Goal: Answer question/provide support

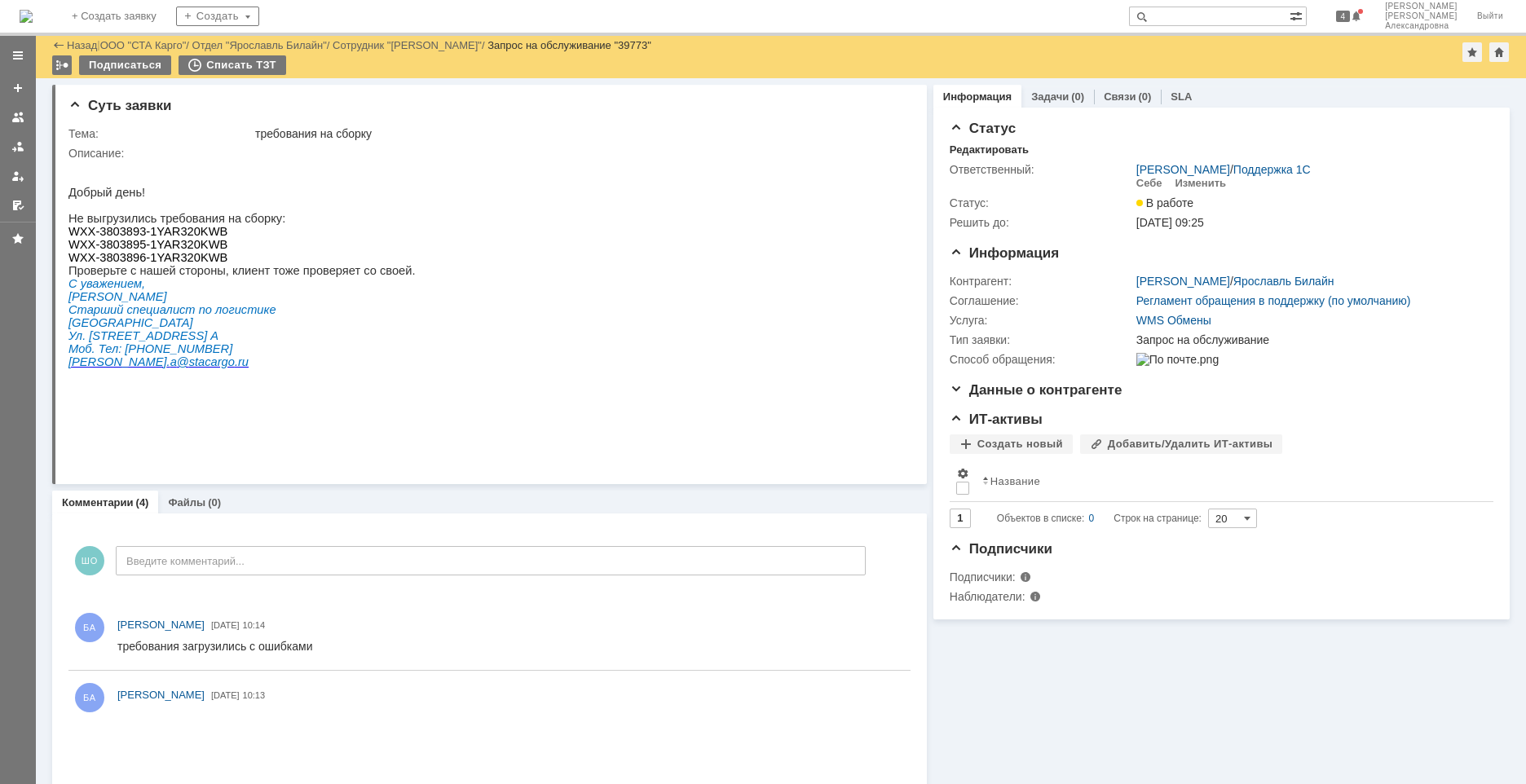
scroll to position [408, 0]
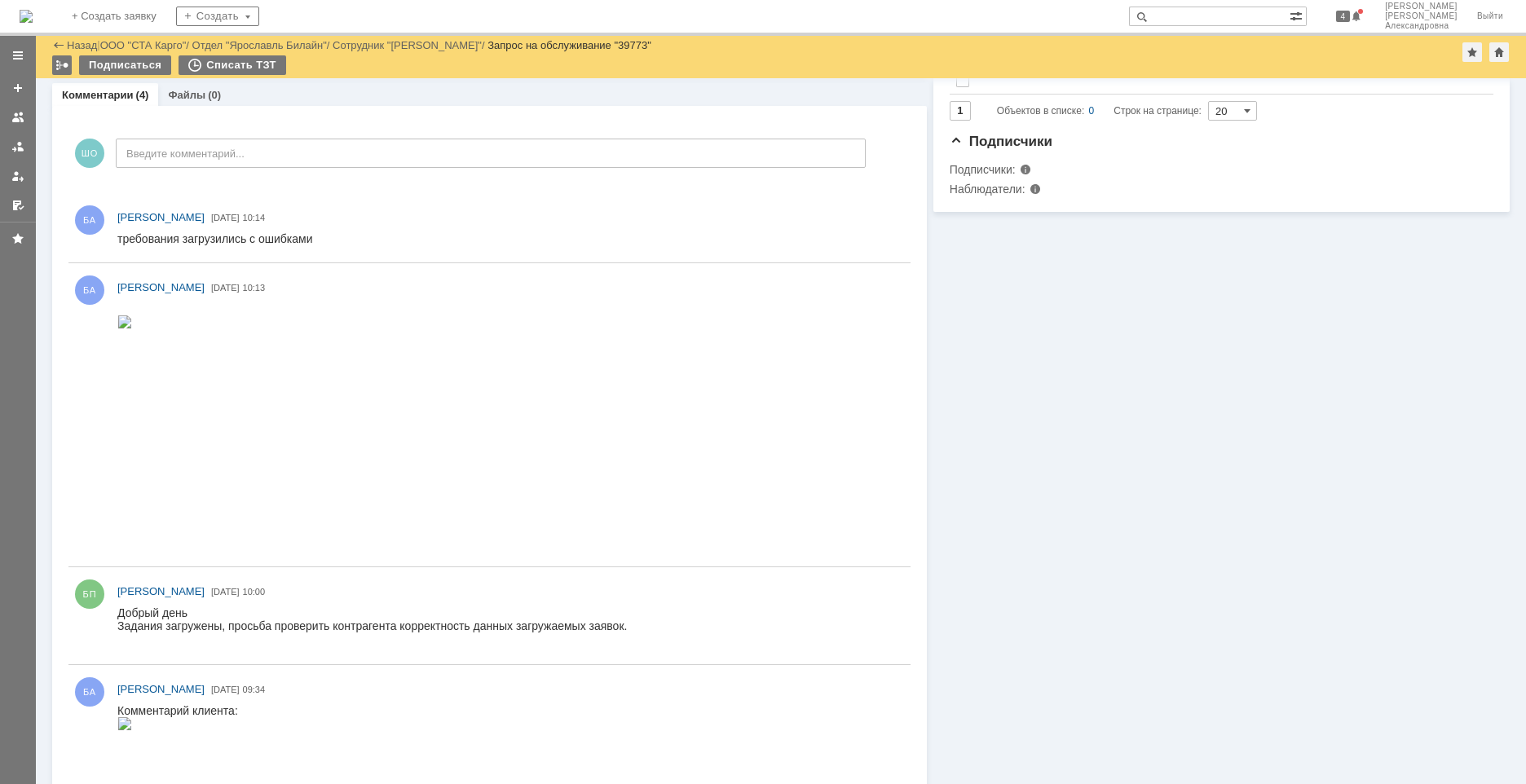
click at [1198, 0] on div "На домашнюю + Создать заявку Создать 4 Швецова Ольга Александровна Выйти" at bounding box center [763, 18] width 1526 height 36
click at [1197, 16] on input "text" at bounding box center [1209, 16] width 160 height 19
type input "39715"
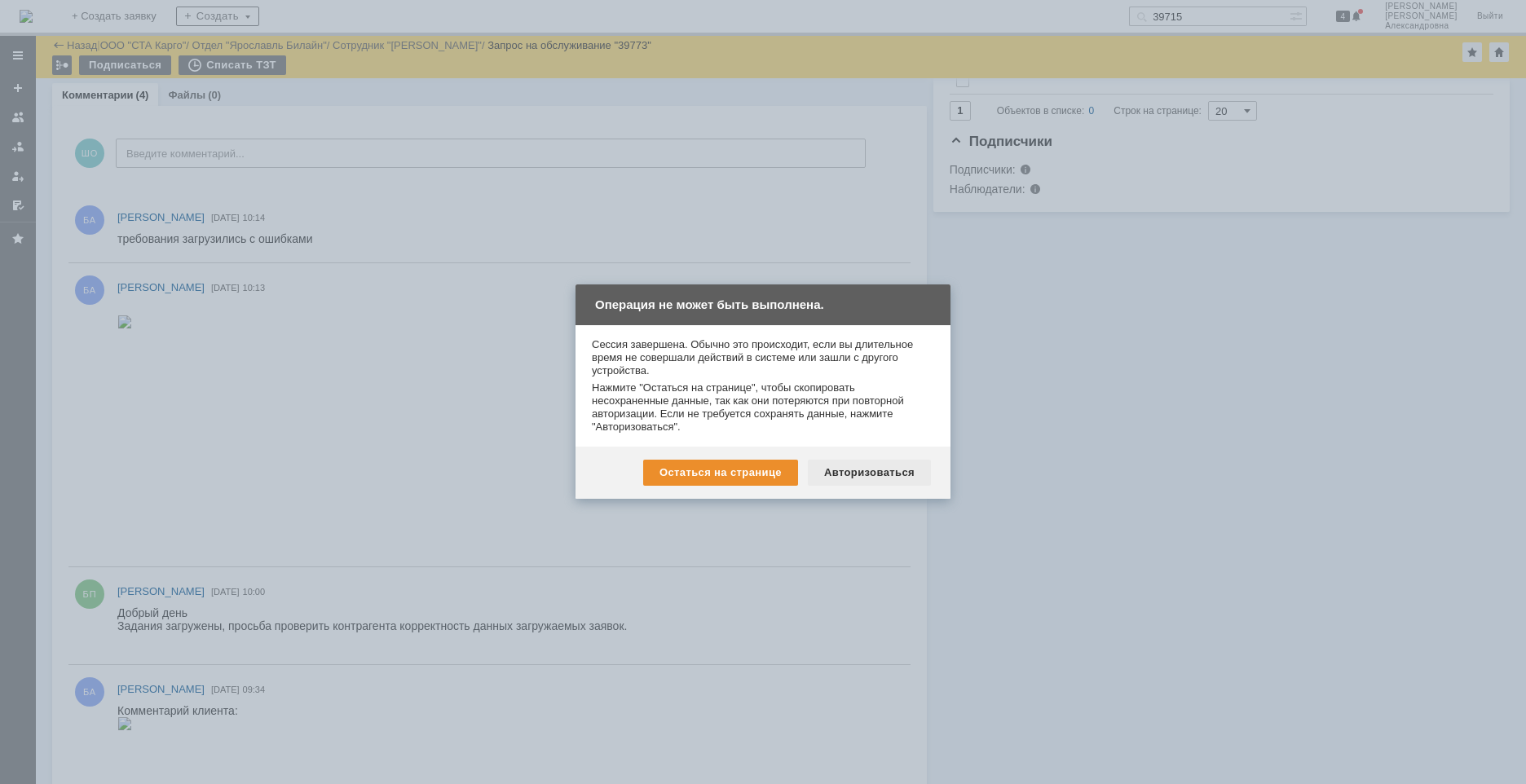
click at [886, 470] on div "Авторизоваться" at bounding box center [869, 473] width 123 height 26
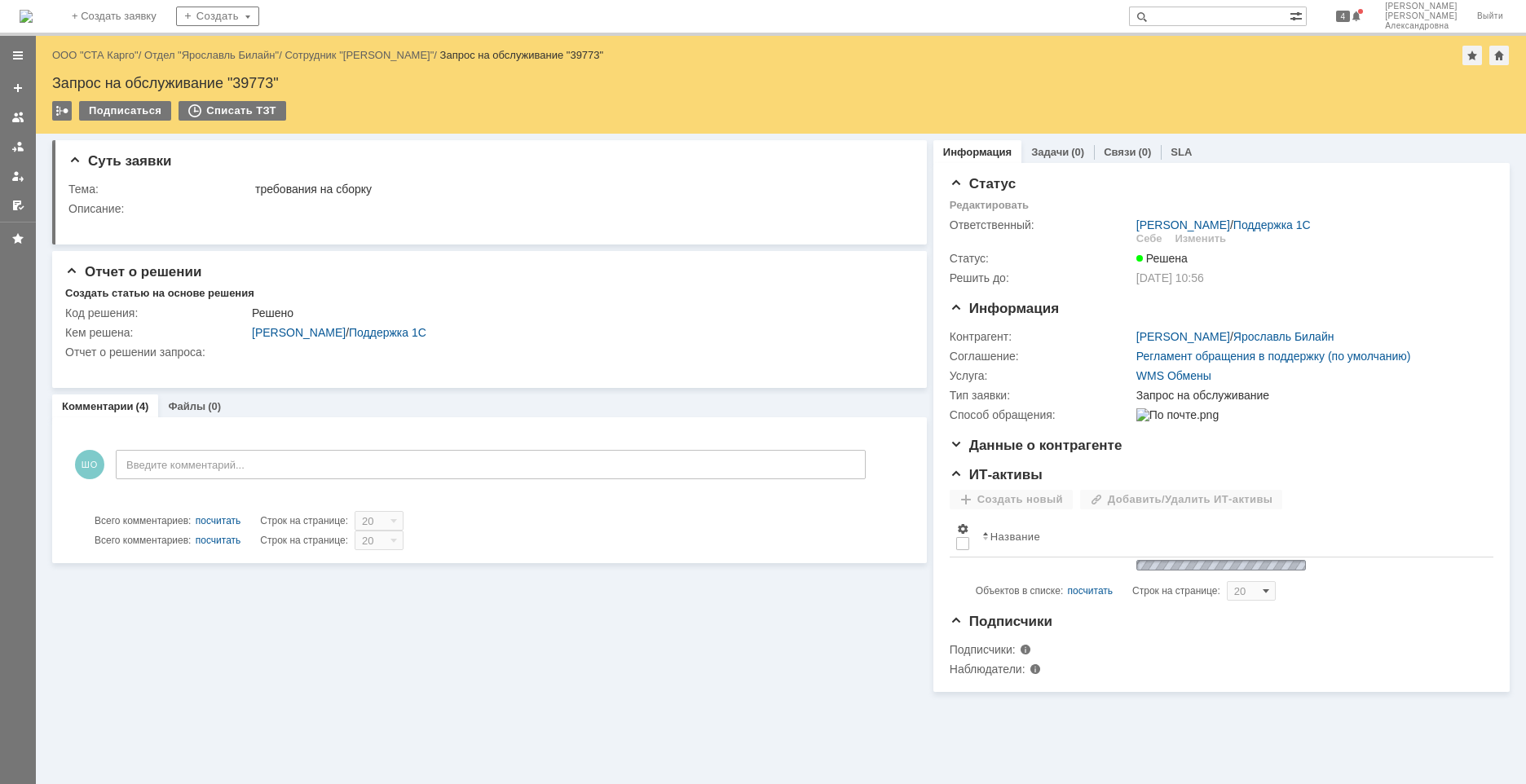
click at [1240, 15] on input "text" at bounding box center [1209, 16] width 160 height 19
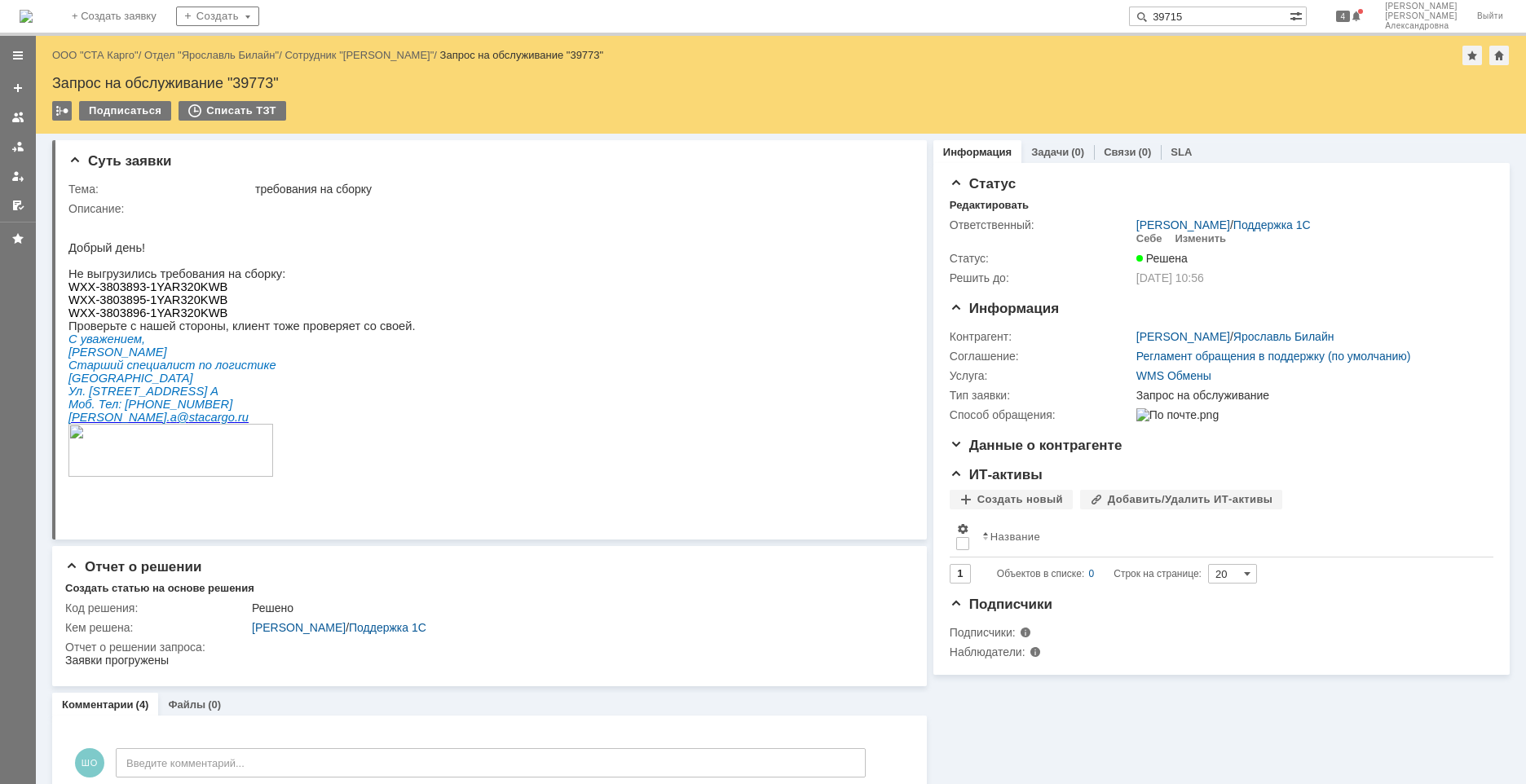
type input "39715"
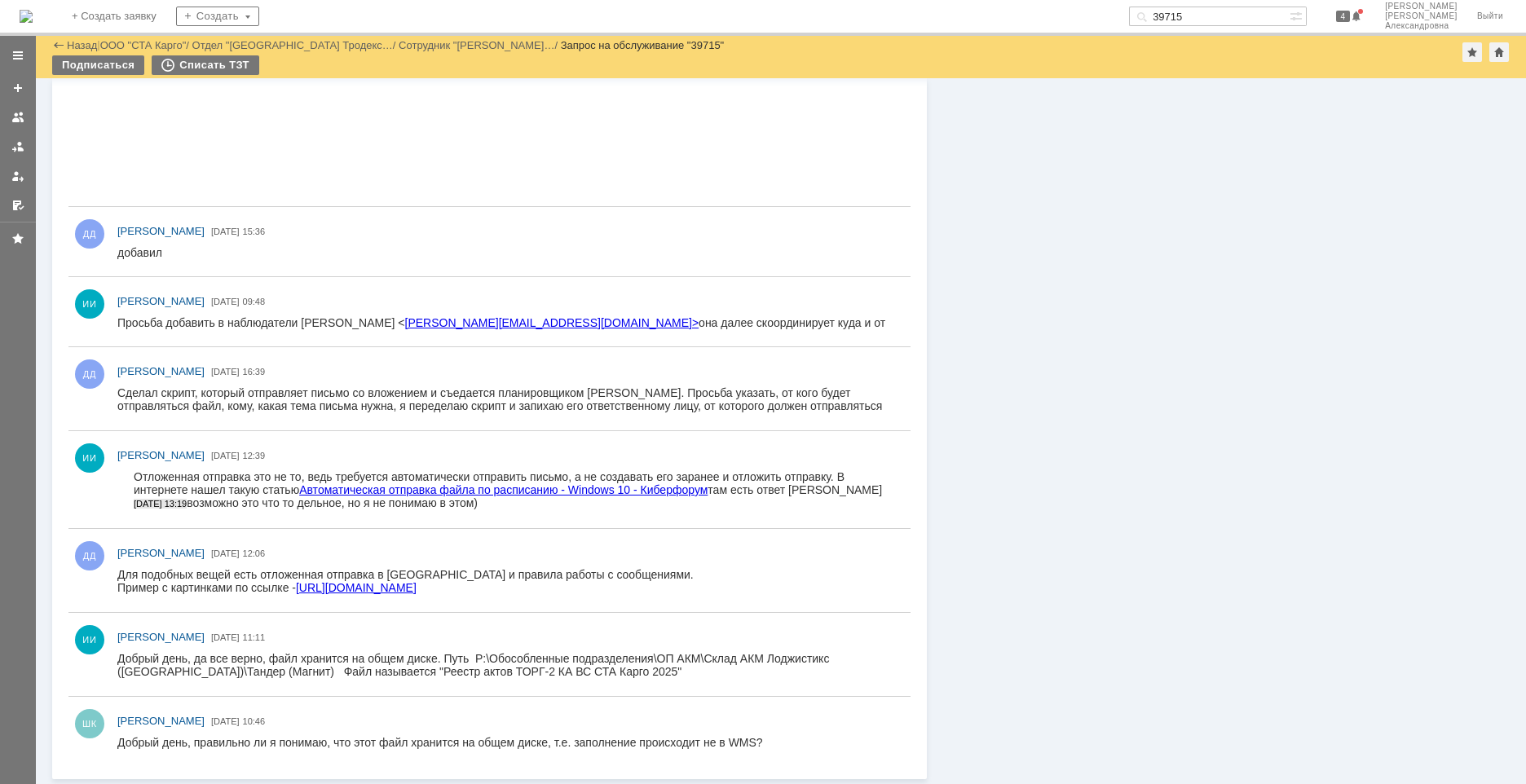
scroll to position [1274, 0]
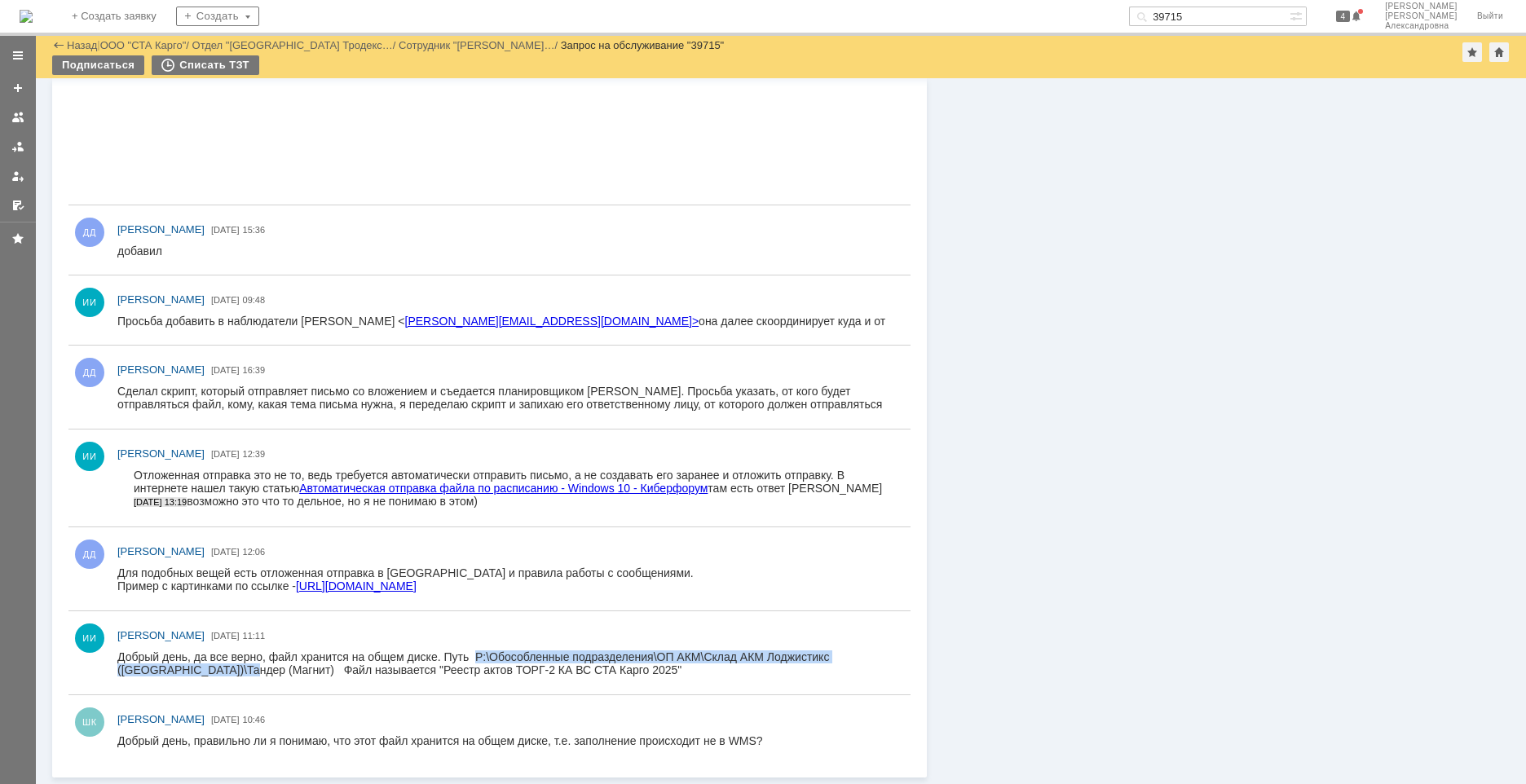
drag, startPoint x: 471, startPoint y: 655, endPoint x: 243, endPoint y: 671, distance: 228.6
click at [243, 671] on div "Добрый день, да все верно, файл хранится на общем диске. Путь P:\Обособленные п…" at bounding box center [506, 664] width 778 height 26
copy div "P:\Обособленные подразделения\ОП АКМ\Склад АКМ Лоджистикс ([GEOGRAPHIC_DATA])\Т…"
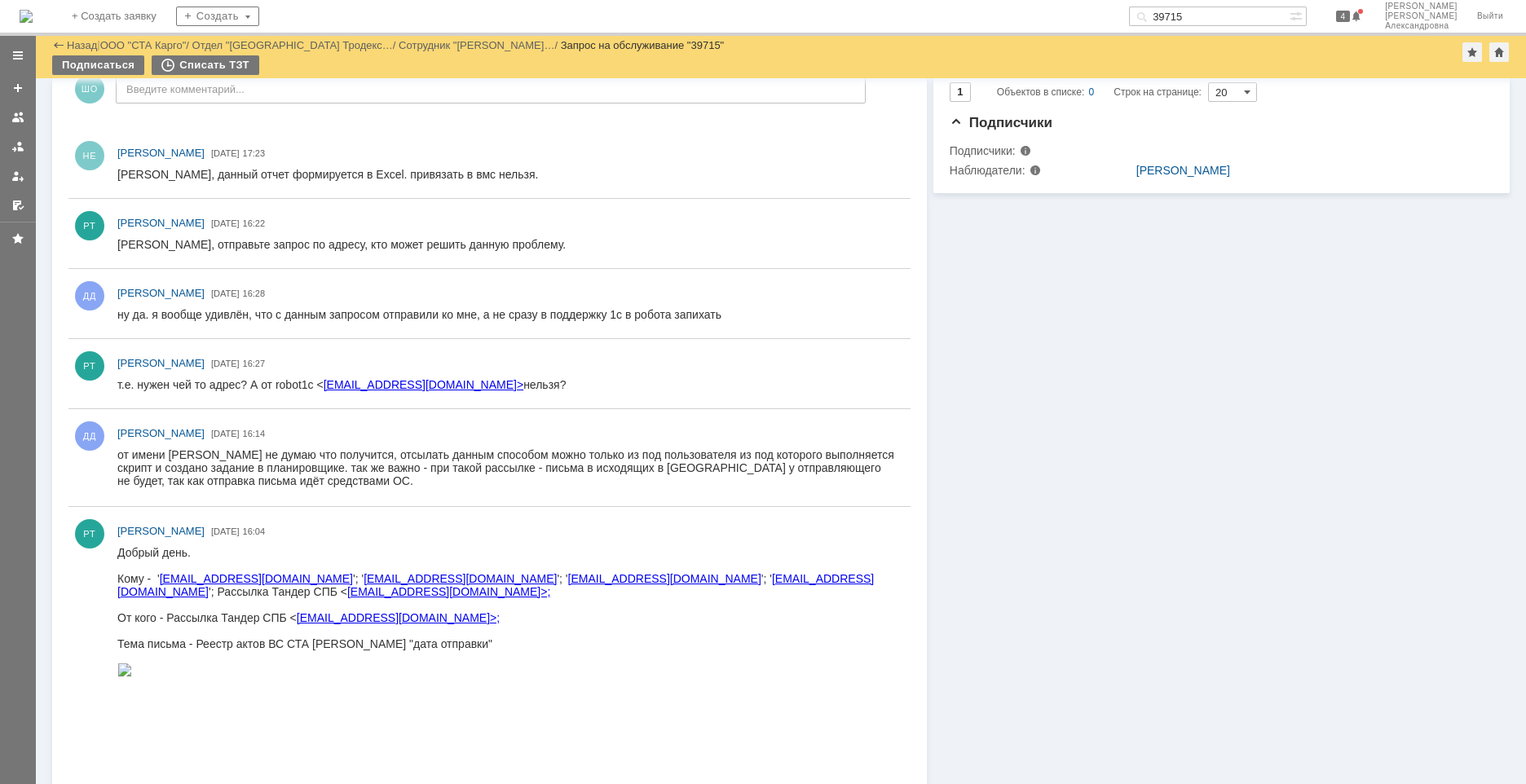
scroll to position [541, 0]
